Goal: Information Seeking & Learning: Check status

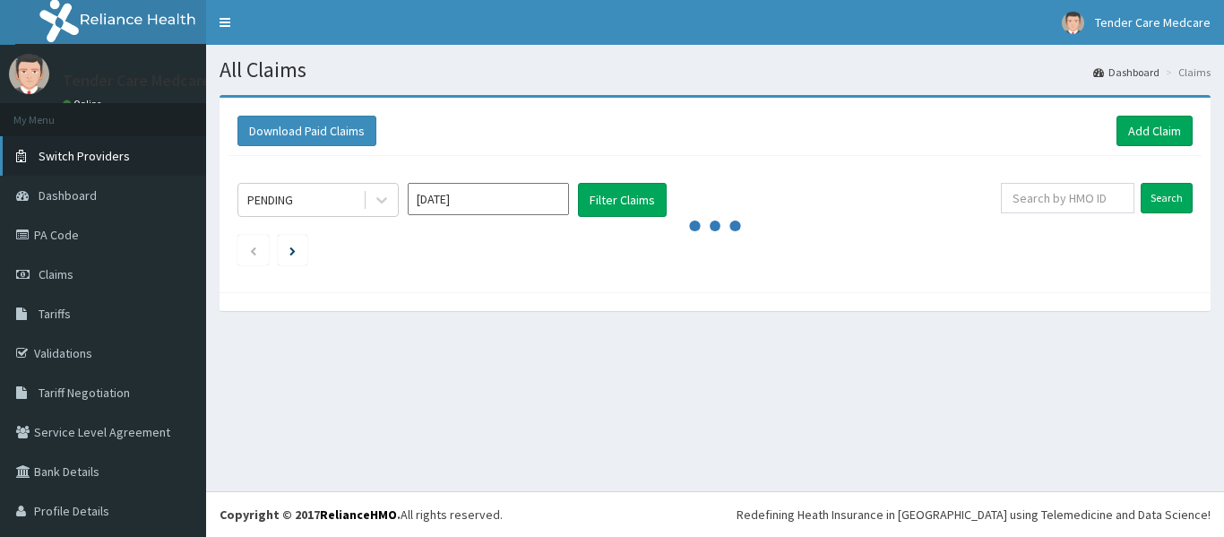
click at [105, 156] on span "Switch Providers" at bounding box center [84, 156] width 91 height 16
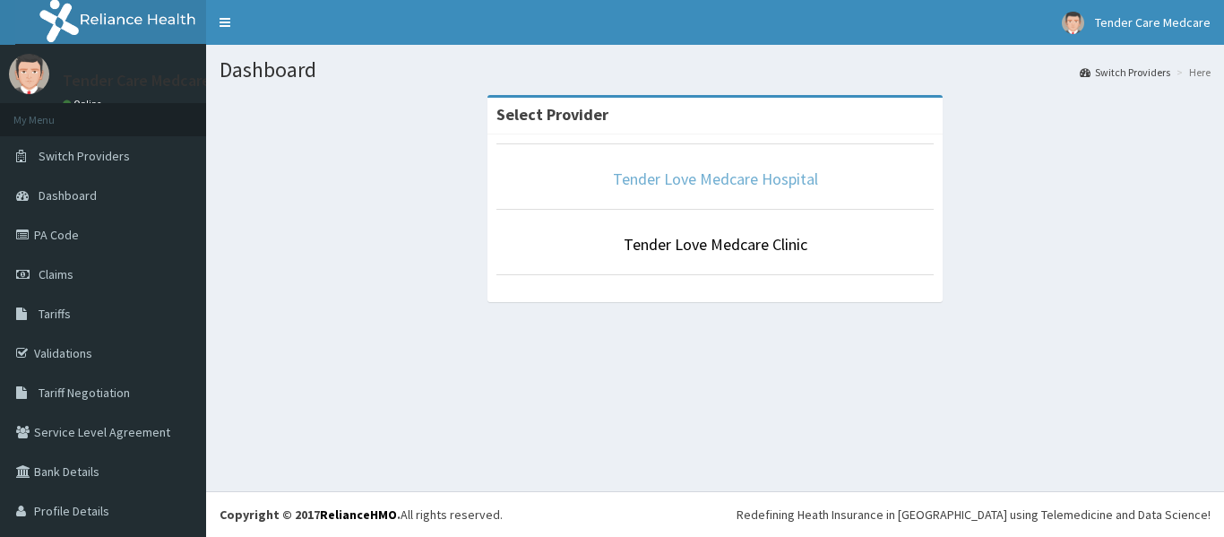
click at [658, 181] on link "Tender Love Medcare Hospital" at bounding box center [715, 178] width 205 height 21
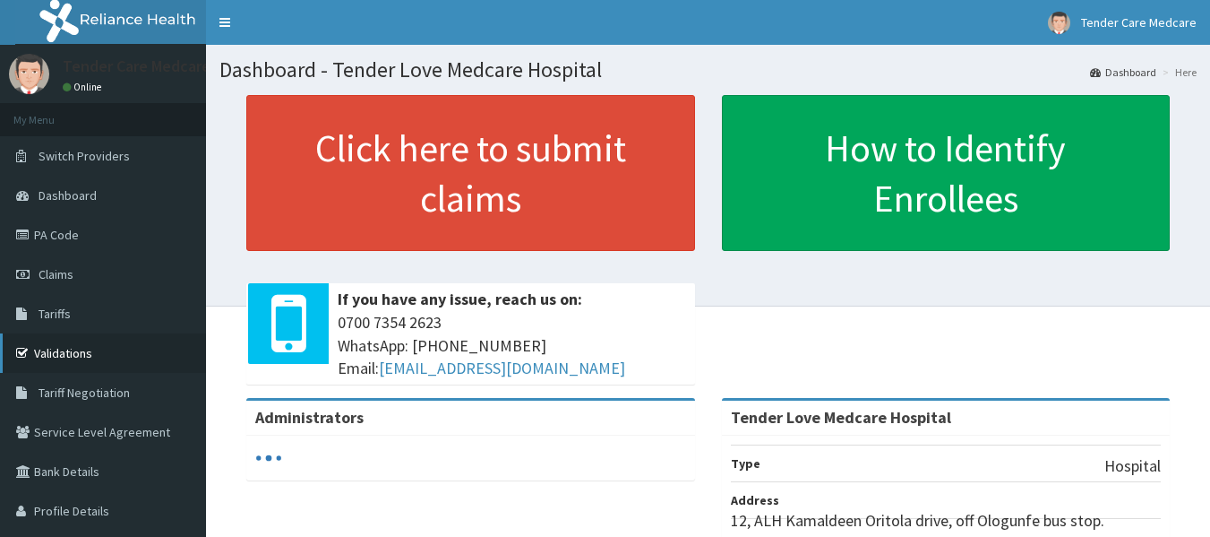
click at [85, 343] on link "Validations" at bounding box center [103, 352] width 206 height 39
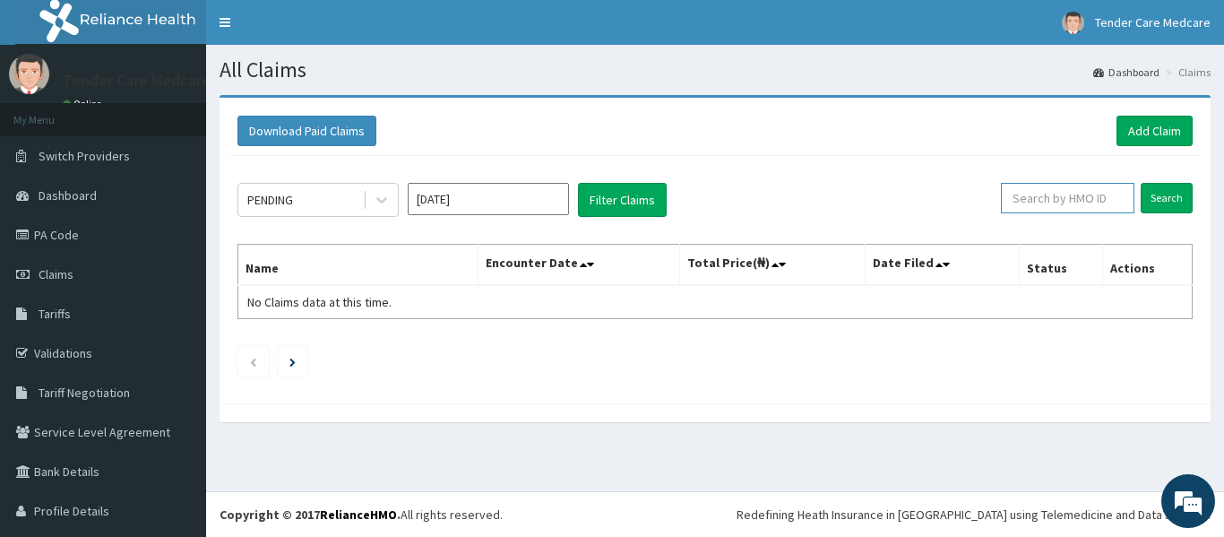
click at [1045, 197] on input "text" at bounding box center [1067, 198] width 133 height 30
paste input "BCK/10121/A"
type input "BCK/10121/A"
click at [1163, 199] on input "Search" at bounding box center [1166, 198] width 52 height 30
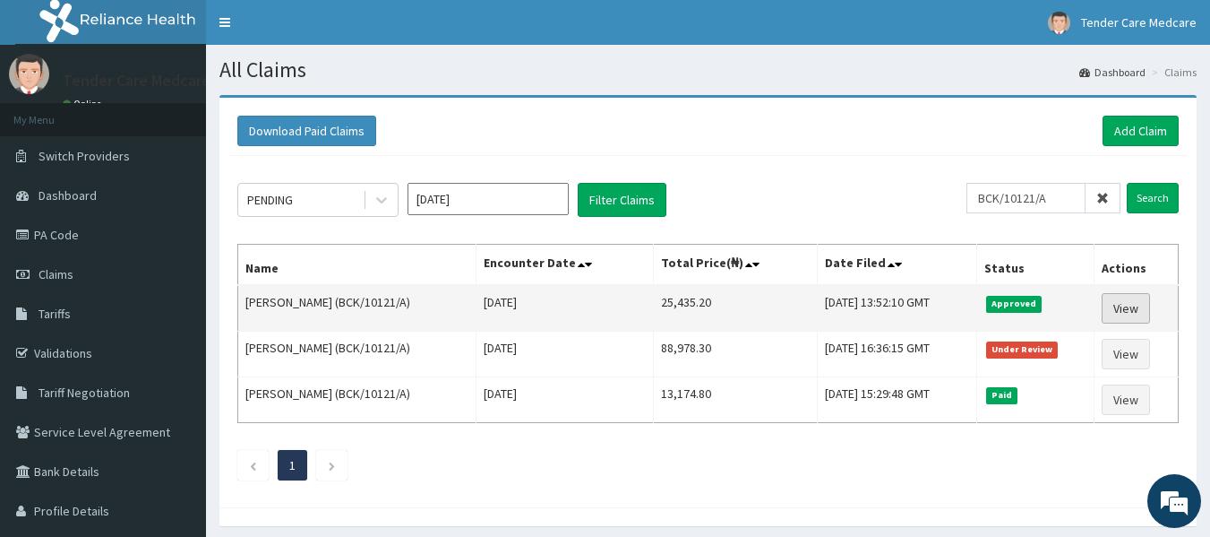
click at [1125, 310] on link "View" at bounding box center [1126, 308] width 48 height 30
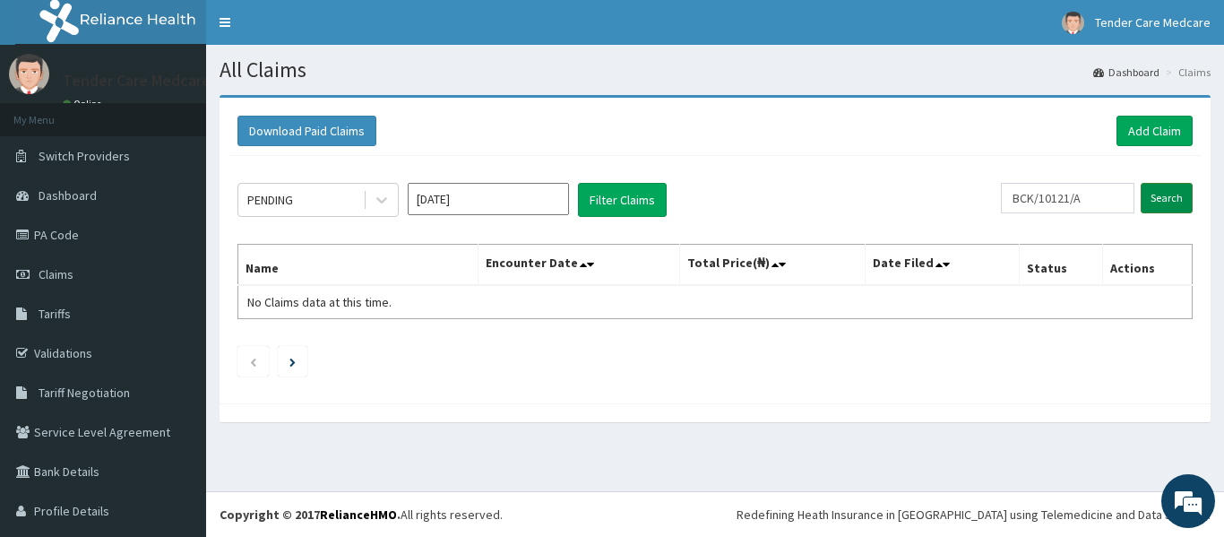
click at [1157, 203] on input "Search" at bounding box center [1166, 198] width 52 height 30
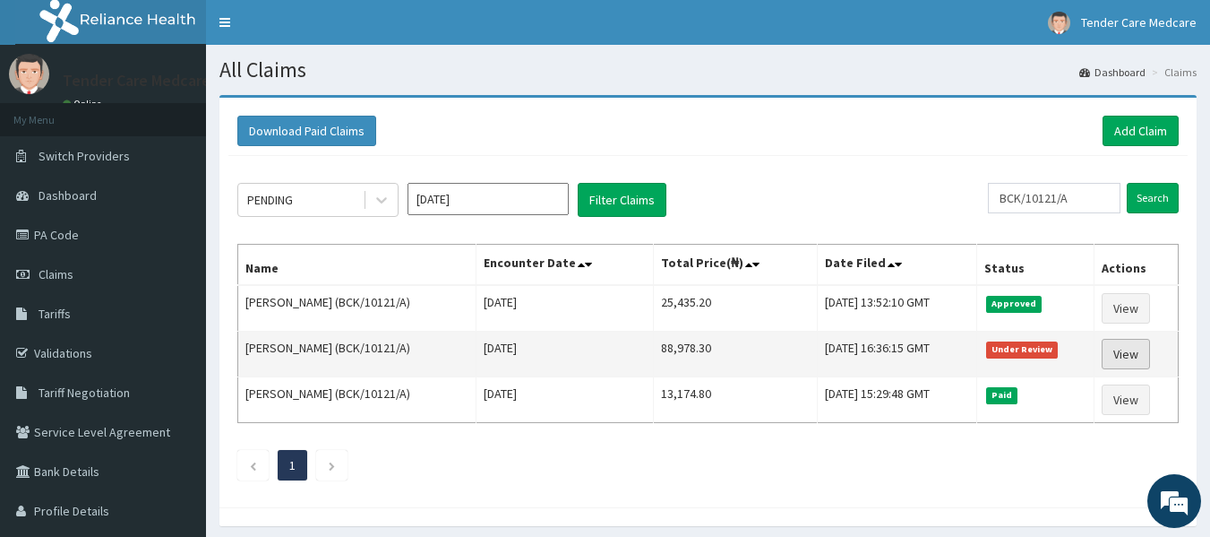
click at [1131, 360] on link "View" at bounding box center [1126, 354] width 48 height 30
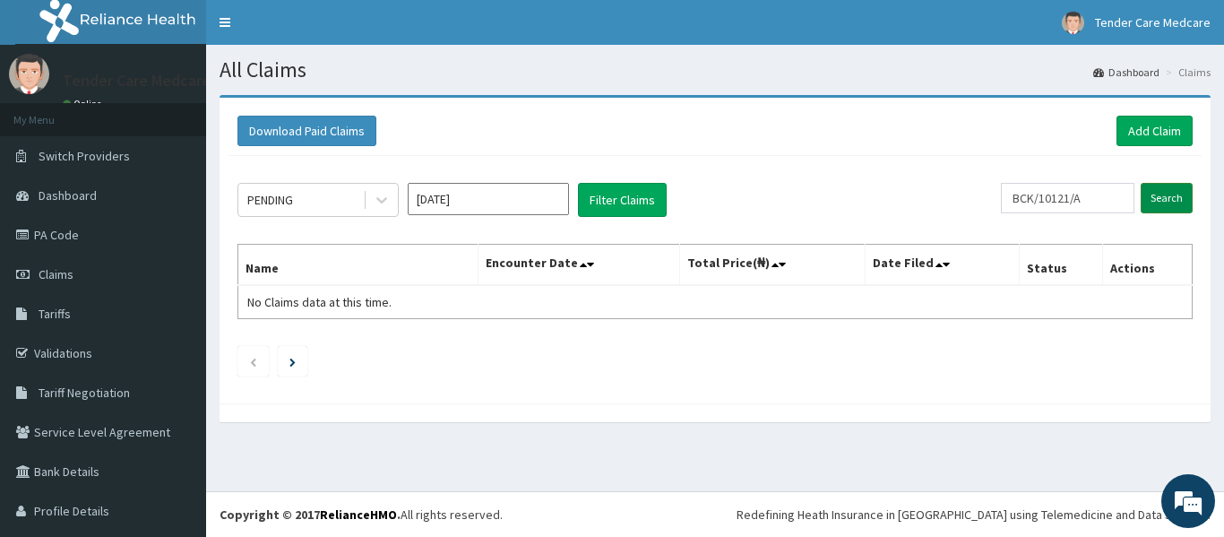
click at [1157, 206] on input "Search" at bounding box center [1166, 198] width 52 height 30
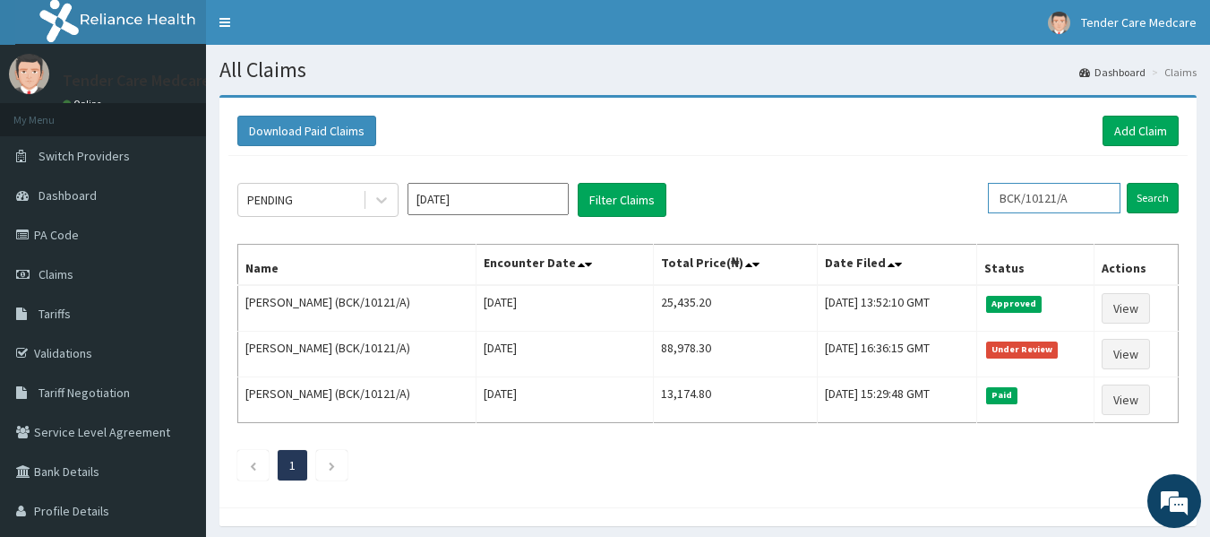
drag, startPoint x: 1088, startPoint y: 186, endPoint x: 1001, endPoint y: 185, distance: 86.9
click at [1001, 185] on input "BCK/10121/A" at bounding box center [1054, 198] width 133 height 30
paste input "cwp/10139/e"
type input "cwp/10139/e"
click at [1151, 187] on input "Search" at bounding box center [1153, 198] width 52 height 30
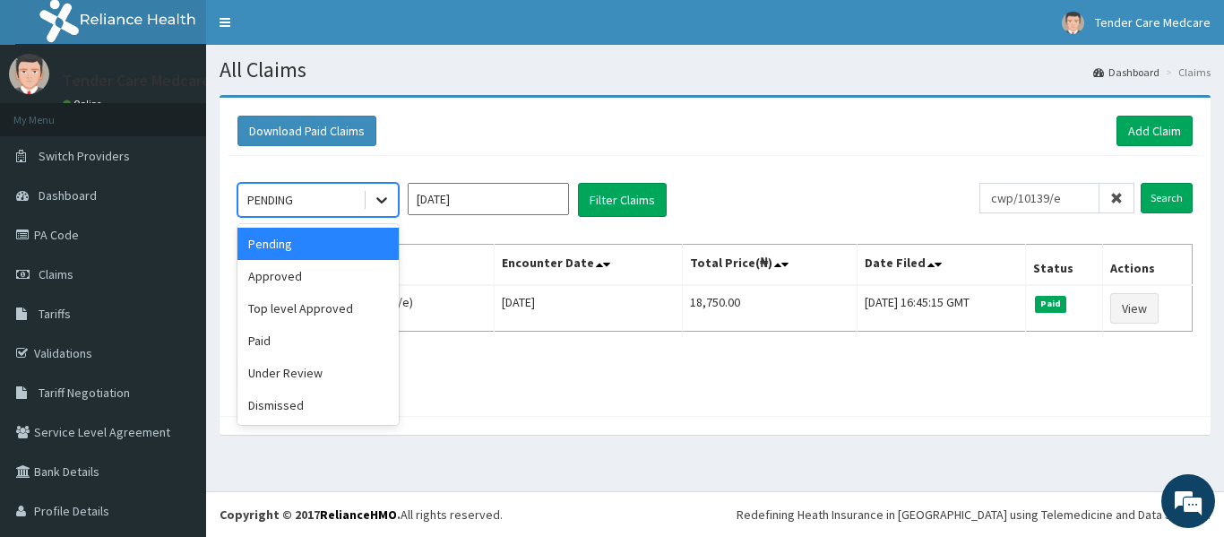
click at [377, 209] on icon at bounding box center [382, 200] width 18 height 18
click at [306, 354] on div "Paid" at bounding box center [317, 340] width 161 height 32
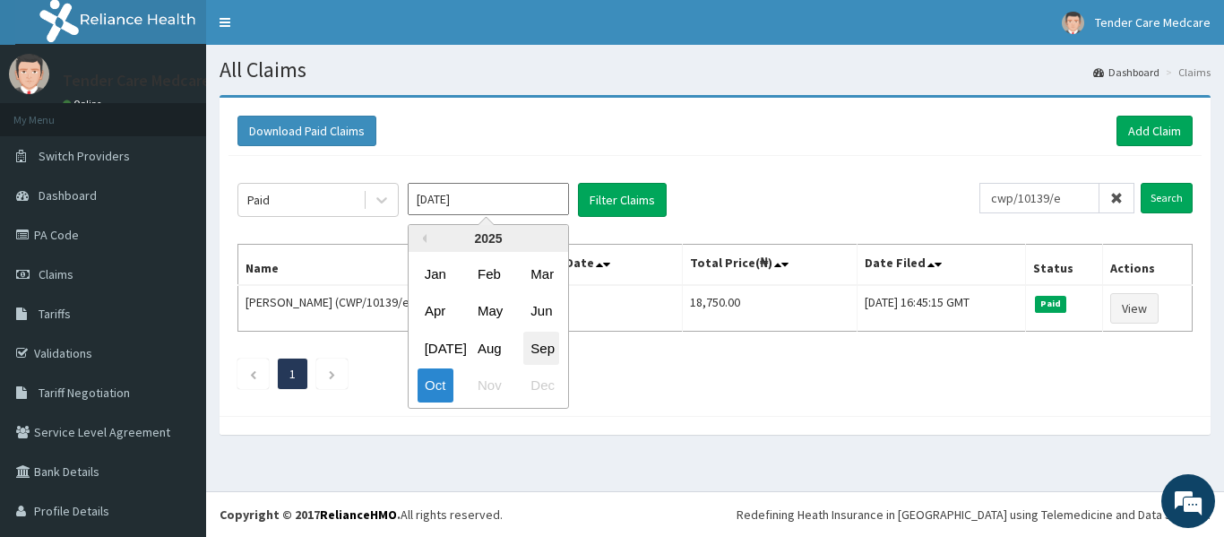
drag, startPoint x: 563, startPoint y: 200, endPoint x: 547, endPoint y: 340, distance: 140.6
click at [547, 217] on div "Oct 2025 Previous Year 2025 Jan Feb Mar Apr May Jun Jul Aug Sep Oct Nov Dec" at bounding box center [488, 200] width 161 height 34
click at [547, 340] on div "Sep" at bounding box center [541, 347] width 36 height 33
type input "Sep 2025"
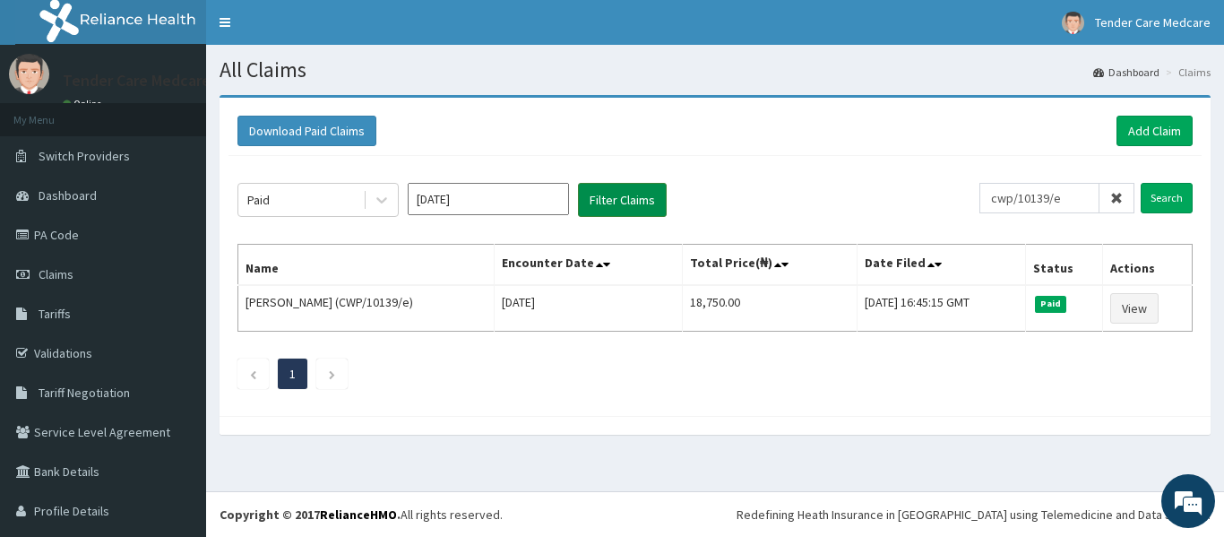
click at [597, 184] on button "Filter Claims" at bounding box center [622, 200] width 89 height 34
click at [598, 190] on button "Filter Claims" at bounding box center [622, 200] width 89 height 34
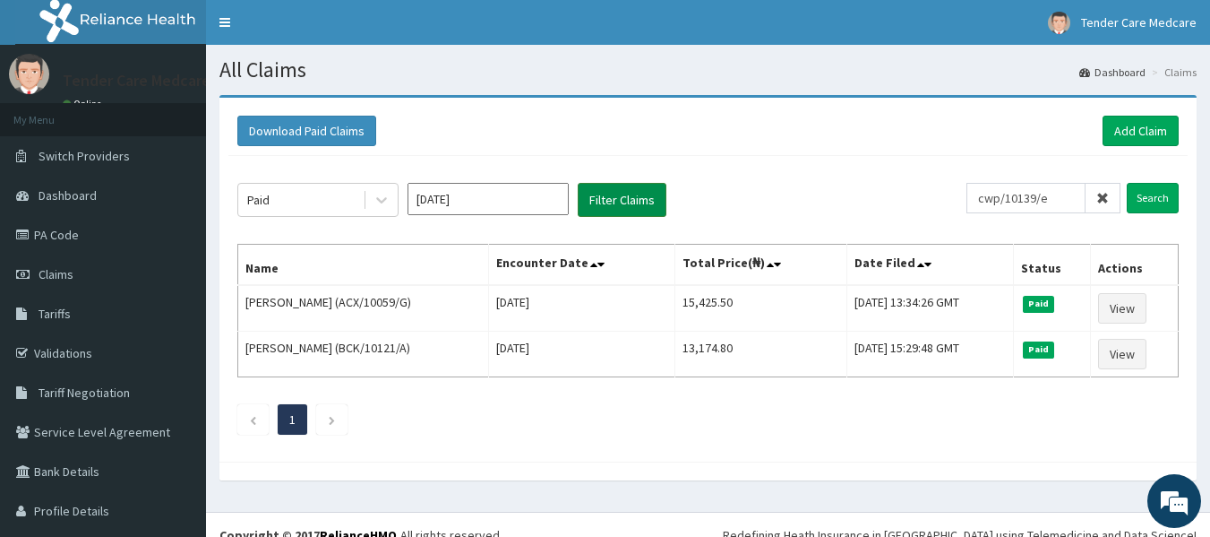
click at [615, 194] on button "Filter Claims" at bounding box center [622, 200] width 89 height 34
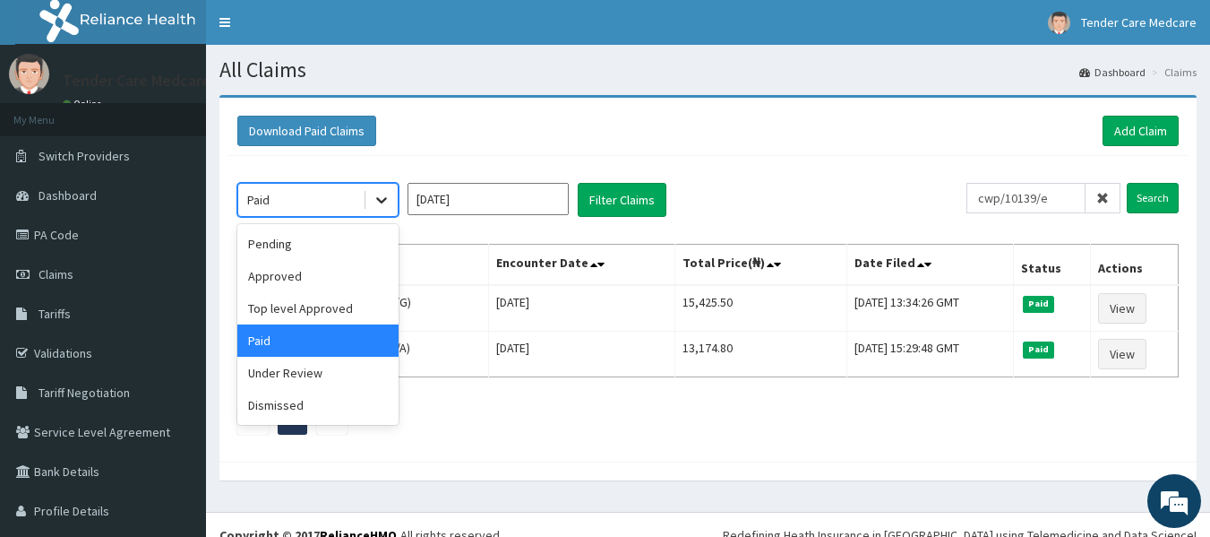
click at [375, 193] on icon at bounding box center [382, 200] width 18 height 18
click at [329, 265] on div "Approved" at bounding box center [317, 276] width 161 height 32
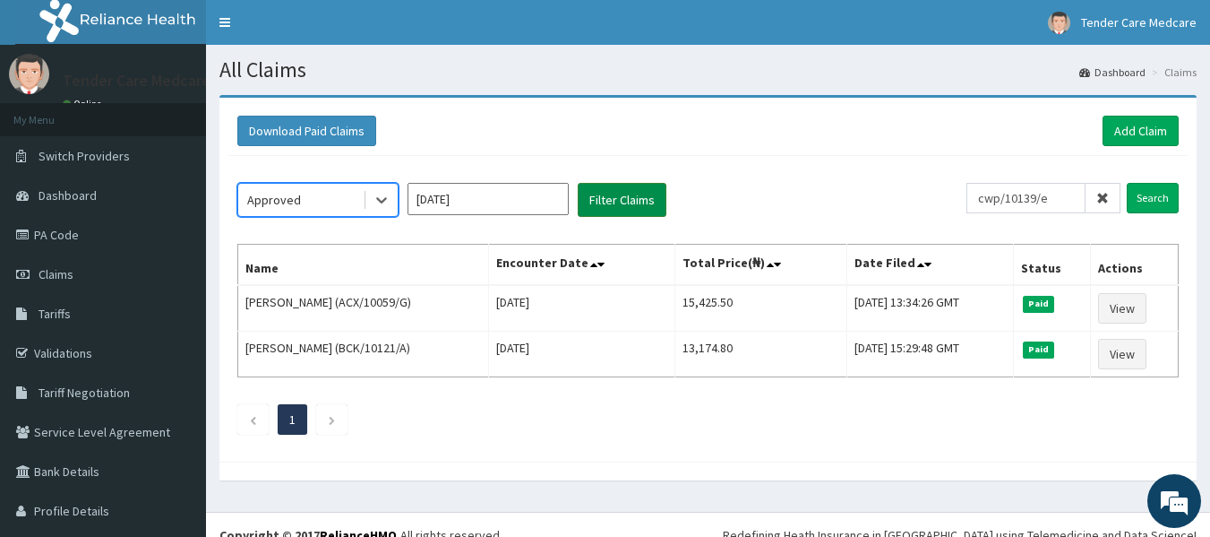
click at [629, 209] on button "Filter Claims" at bounding box center [622, 200] width 89 height 34
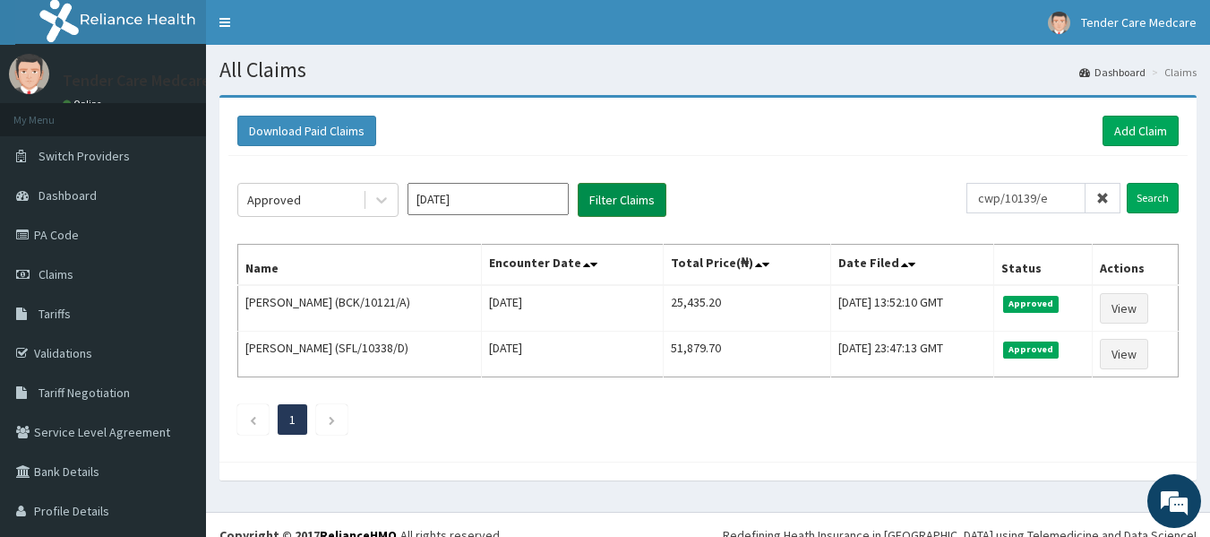
click at [629, 209] on button "Filter Claims" at bounding box center [622, 200] width 89 height 34
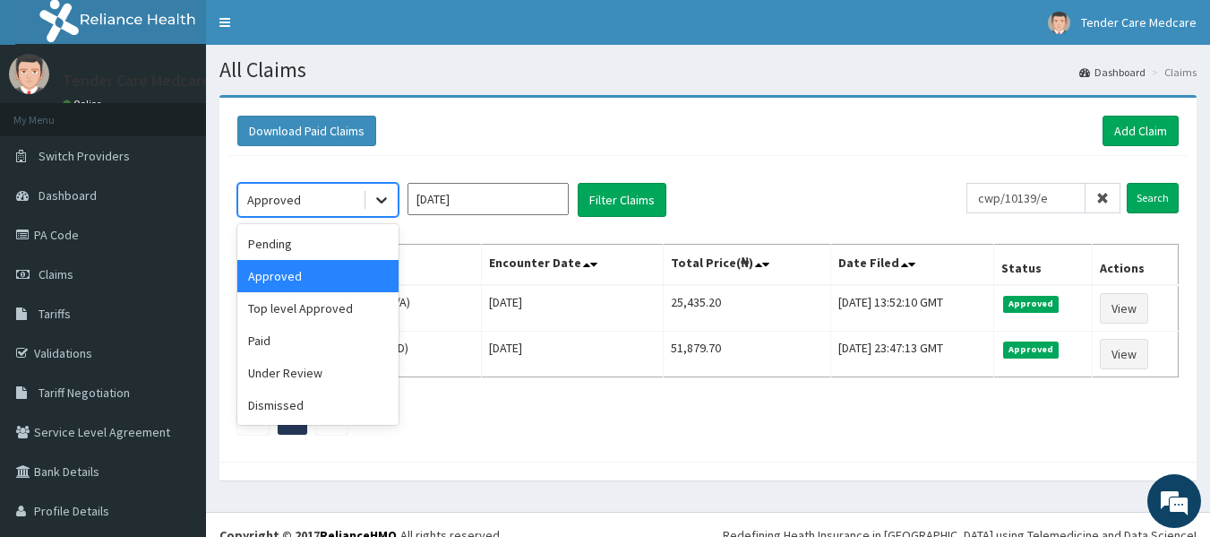
click at [381, 203] on icon at bounding box center [382, 200] width 18 height 18
click at [312, 383] on div "Under Review" at bounding box center [317, 373] width 161 height 32
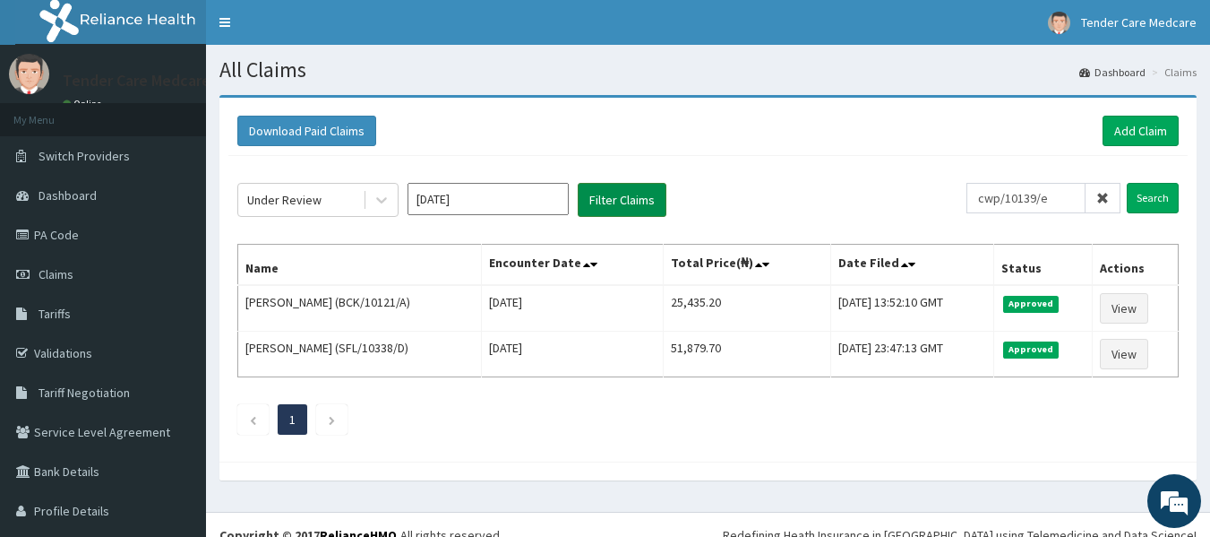
click at [596, 204] on button "Filter Claims" at bounding box center [622, 200] width 89 height 34
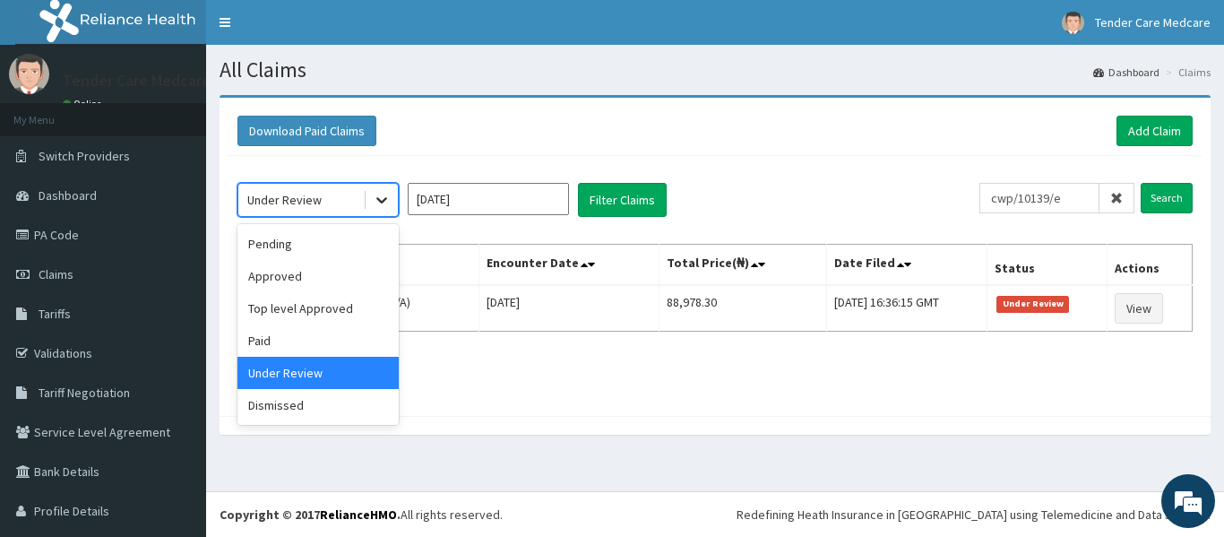
click at [374, 197] on icon at bounding box center [382, 200] width 18 height 18
click at [350, 239] on div "Pending" at bounding box center [317, 244] width 161 height 32
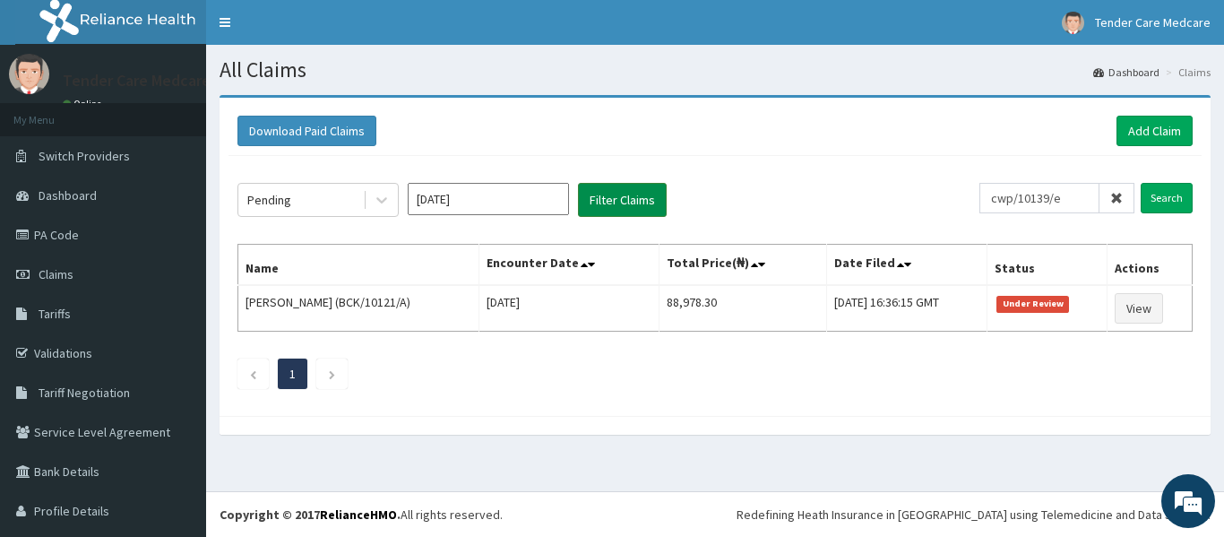
click at [589, 183] on button "Filter Claims" at bounding box center [622, 200] width 89 height 34
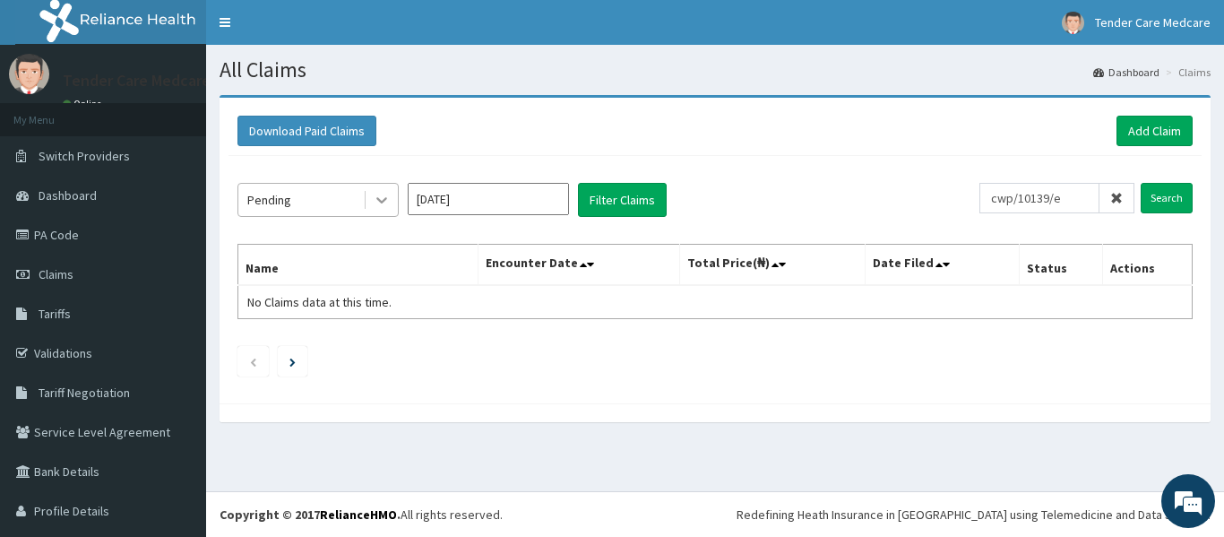
click at [375, 202] on icon at bounding box center [382, 200] width 18 height 18
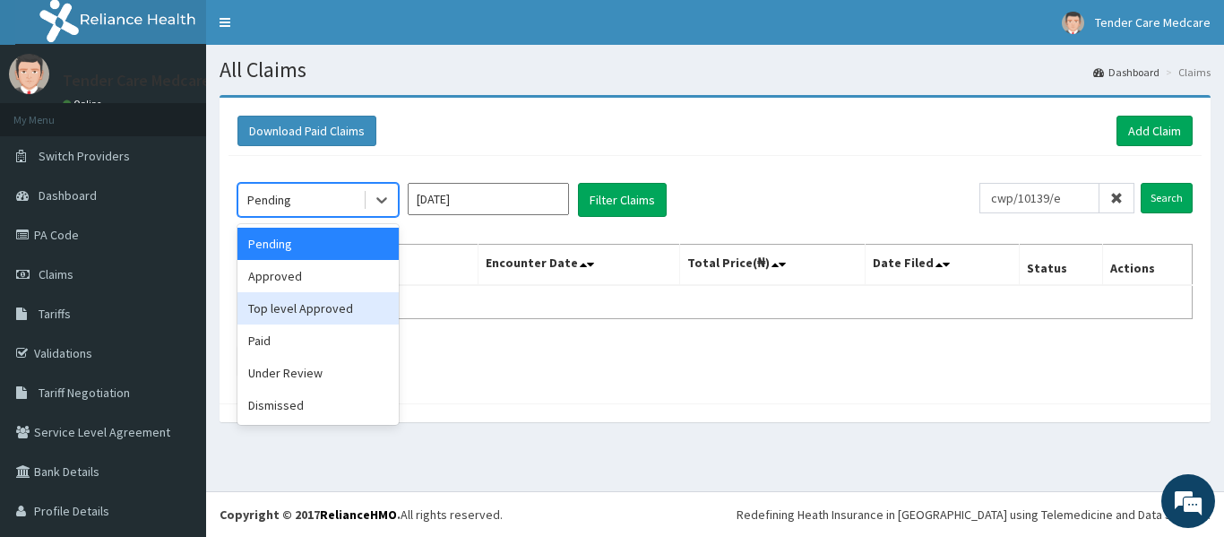
click at [320, 312] on div "Top level Approved" at bounding box center [317, 308] width 161 height 32
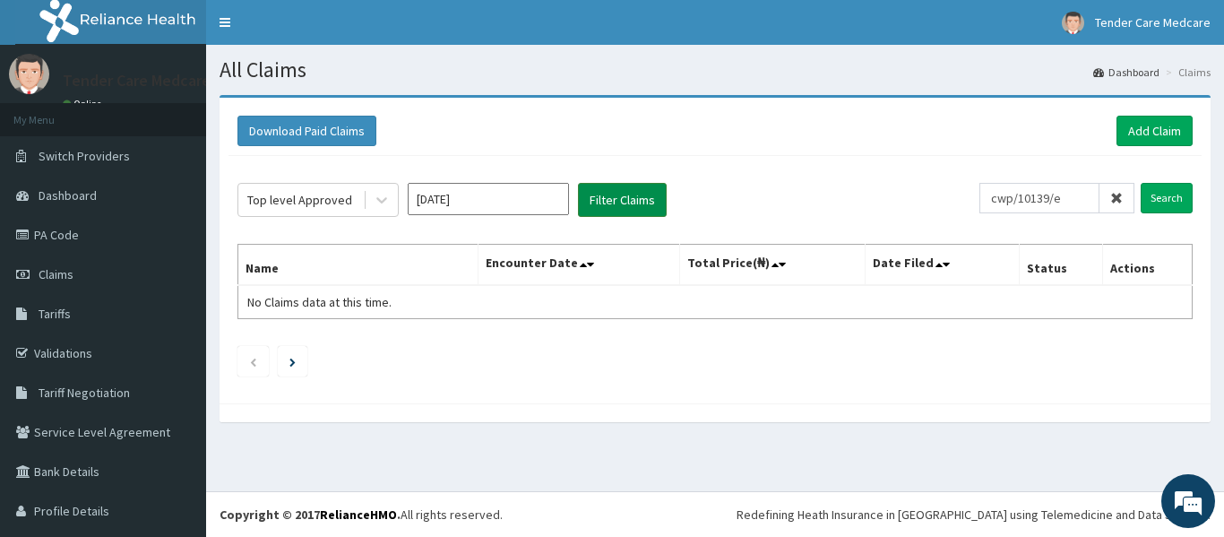
click at [602, 193] on button "Filter Claims" at bounding box center [622, 200] width 89 height 34
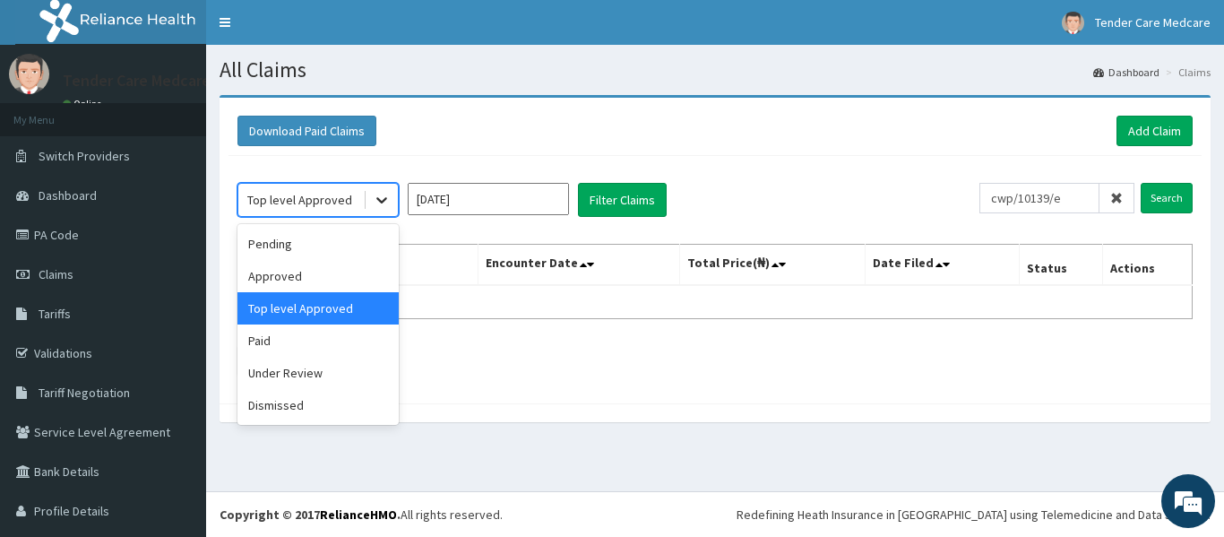
click at [385, 201] on icon at bounding box center [382, 200] width 18 height 18
click at [280, 333] on div "Paid" at bounding box center [317, 340] width 161 height 32
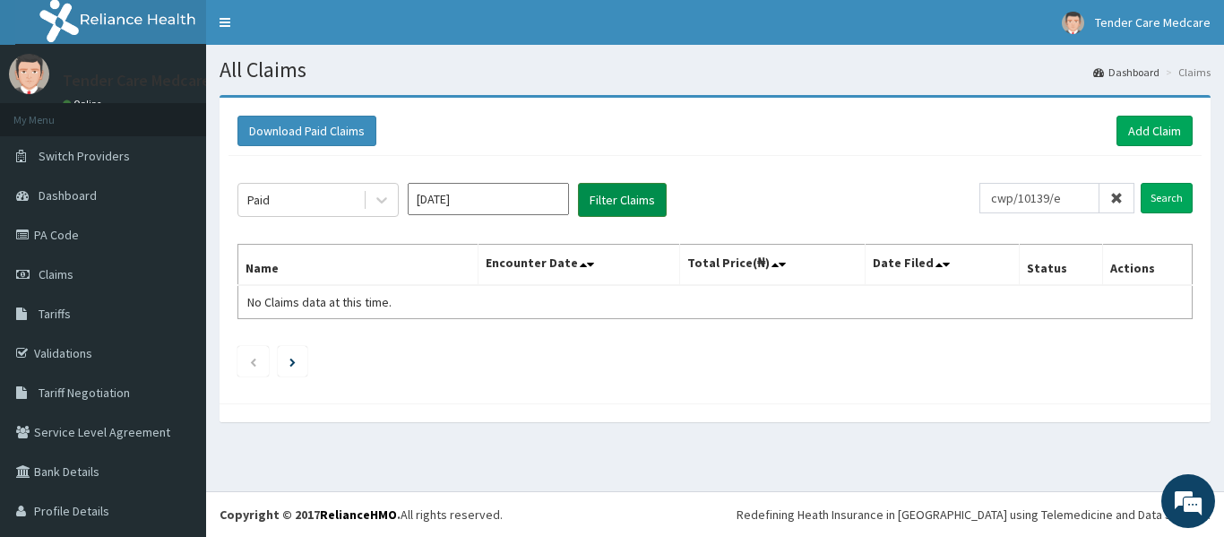
click at [641, 203] on button "Filter Claims" at bounding box center [622, 200] width 89 height 34
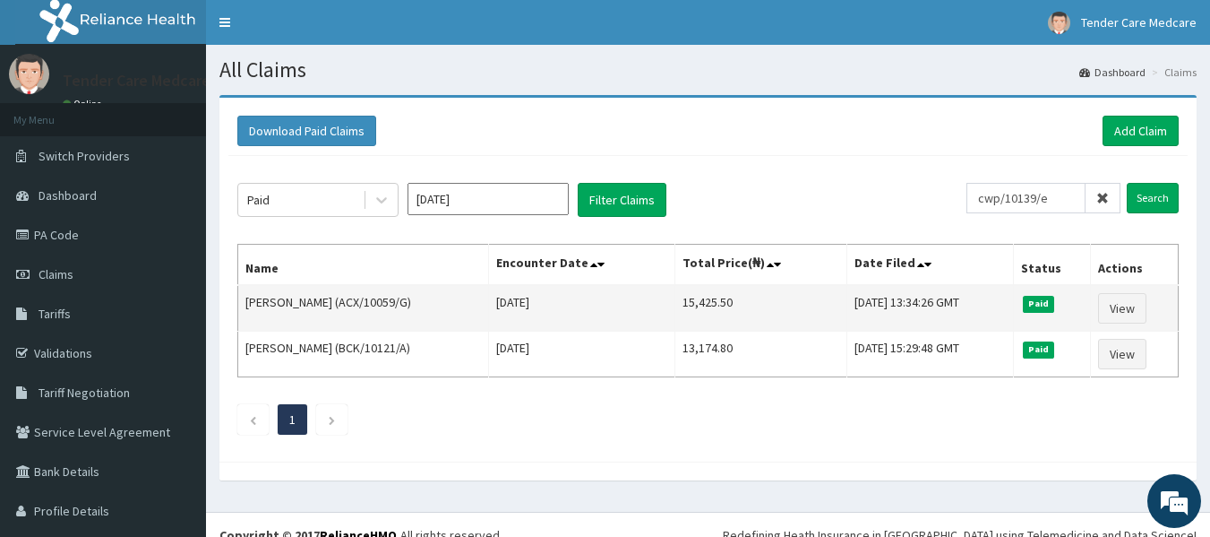
click at [249, 300] on td "Raheem Ayisah (ACX/10059/G)" at bounding box center [363, 308] width 251 height 47
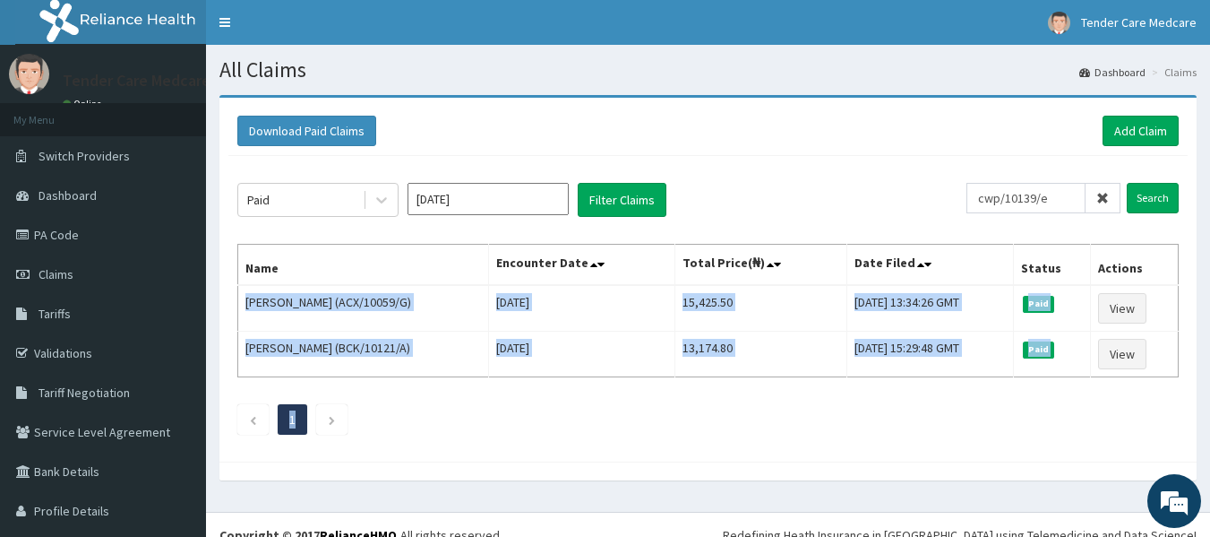
drag, startPoint x: 245, startPoint y: 297, endPoint x: 984, endPoint y: 388, distance: 744.6
click at [984, 388] on div "Paid Sep 2025 Filter Claims cwp/10139/e Search Name Encounter Date Total Price(…" at bounding box center [707, 304] width 959 height 297
copy div "Raheem Ayisah (ACX/10059/G) Thu Sep 25 2025 15,425.50 Tue, 07 Oct 2025 13:34:26…"
